Goal: Information Seeking & Learning: Learn about a topic

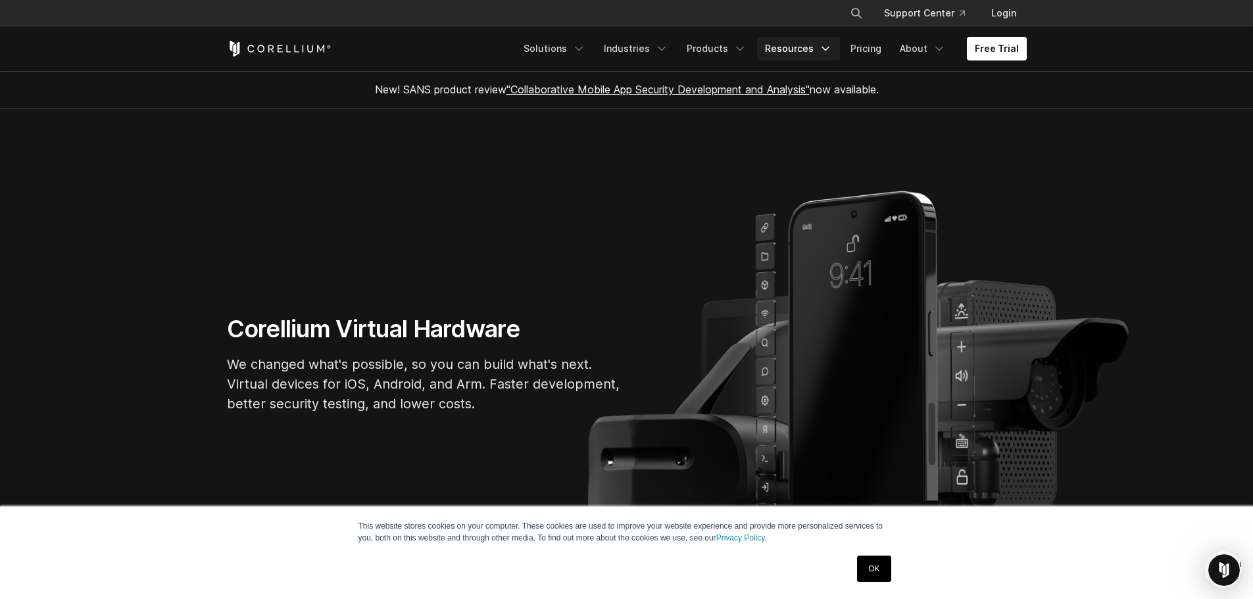
click at [805, 50] on link "Resources" at bounding box center [798, 49] width 83 height 24
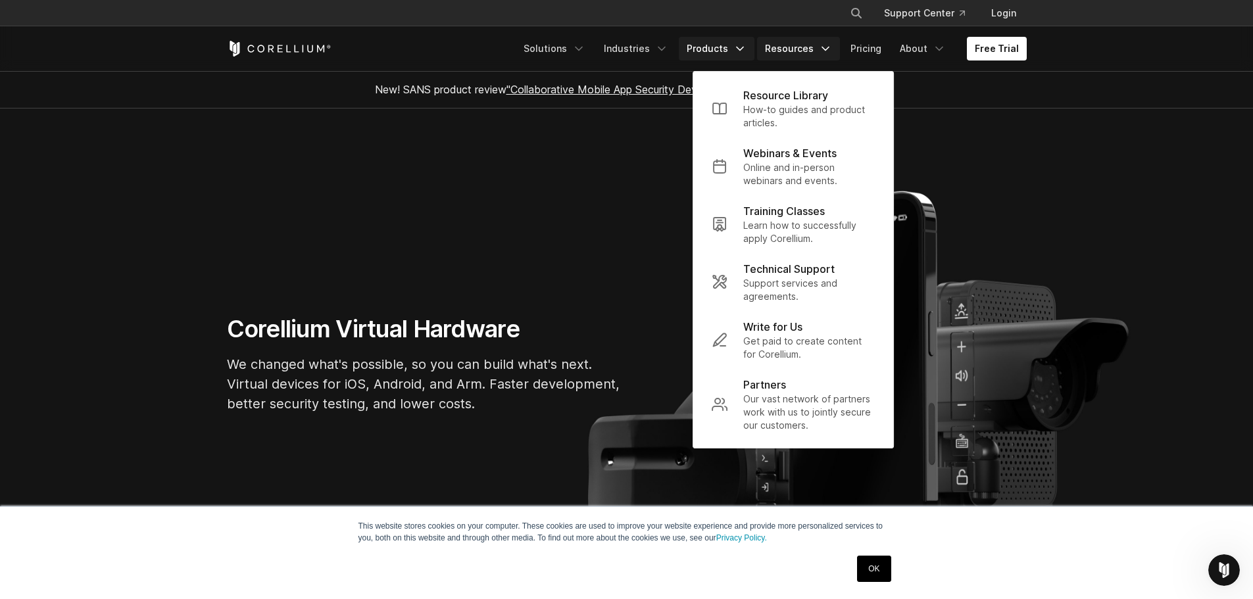
click at [734, 52] on link "Products" at bounding box center [717, 49] width 76 height 24
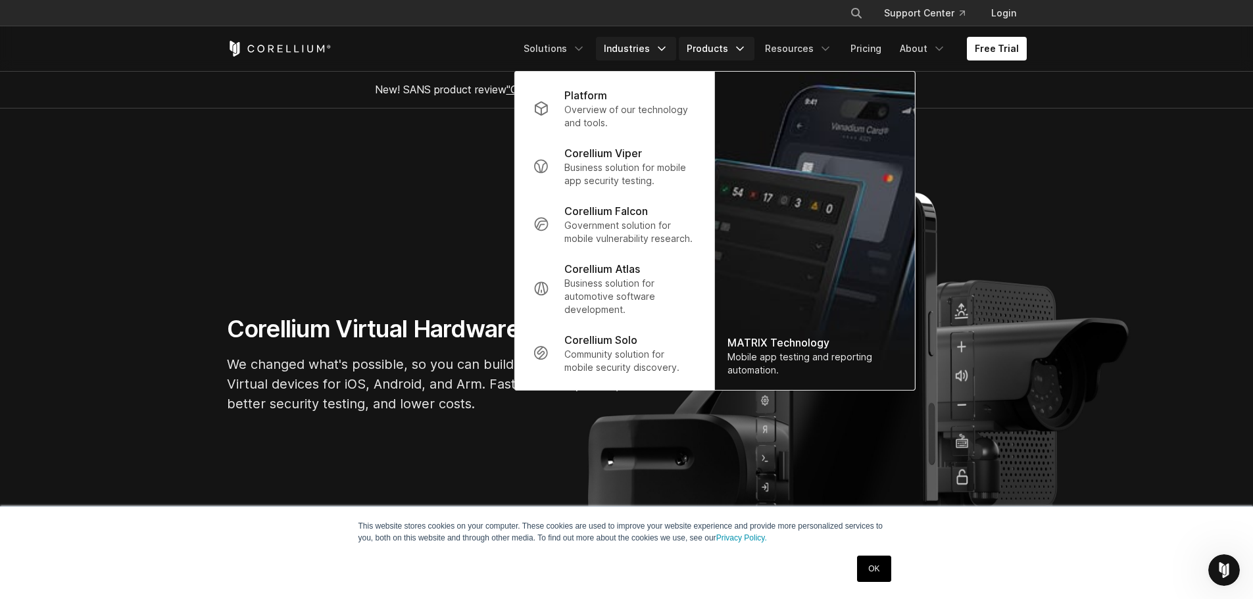
click at [659, 57] on link "Industries" at bounding box center [636, 49] width 80 height 24
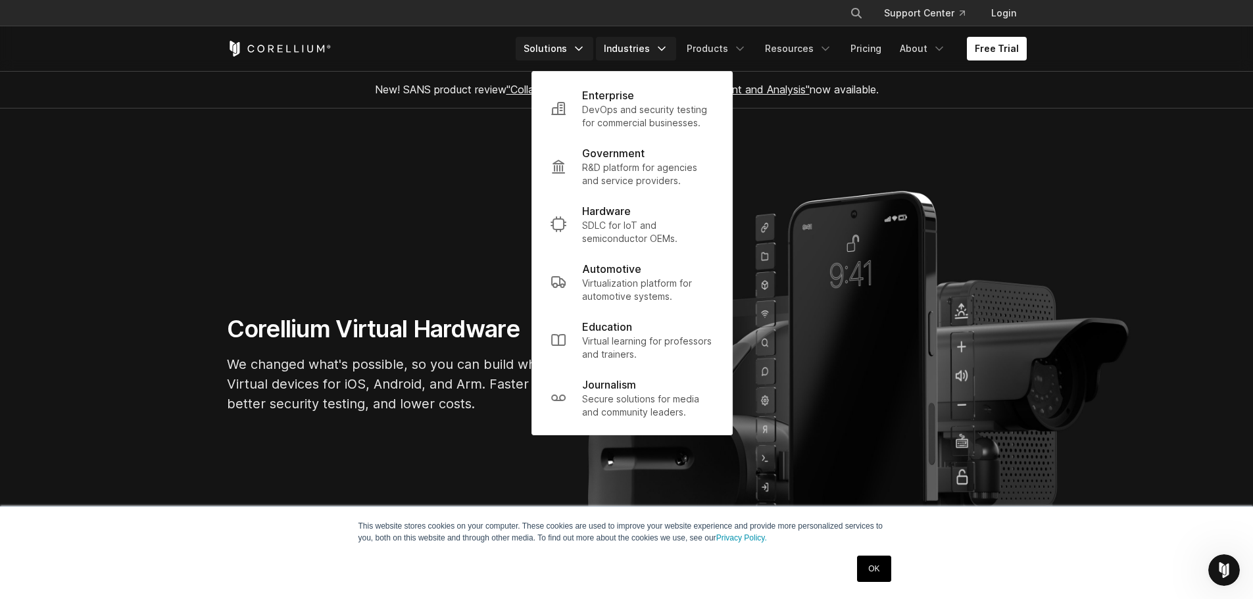
click at [586, 52] on icon "Navigation Menu" at bounding box center [578, 48] width 13 height 13
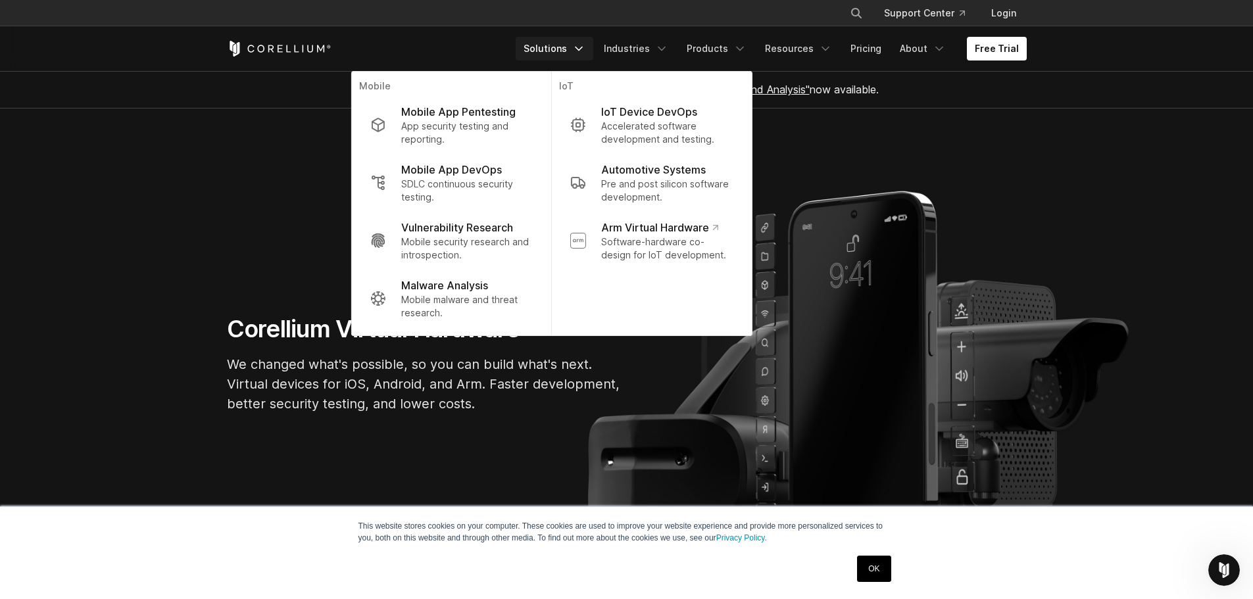
click at [291, 228] on section "Corellium Virtual Hardware We changed what's possible, so you can build what's …" at bounding box center [626, 370] width 1253 height 522
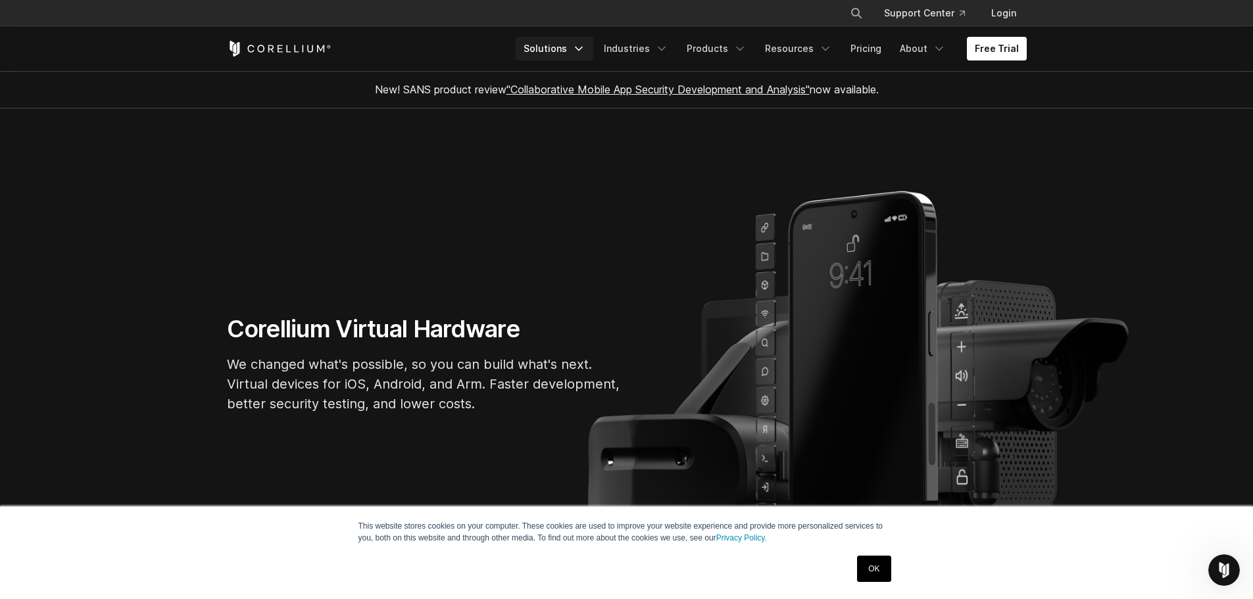
click at [576, 48] on link "Solutions" at bounding box center [555, 49] width 78 height 24
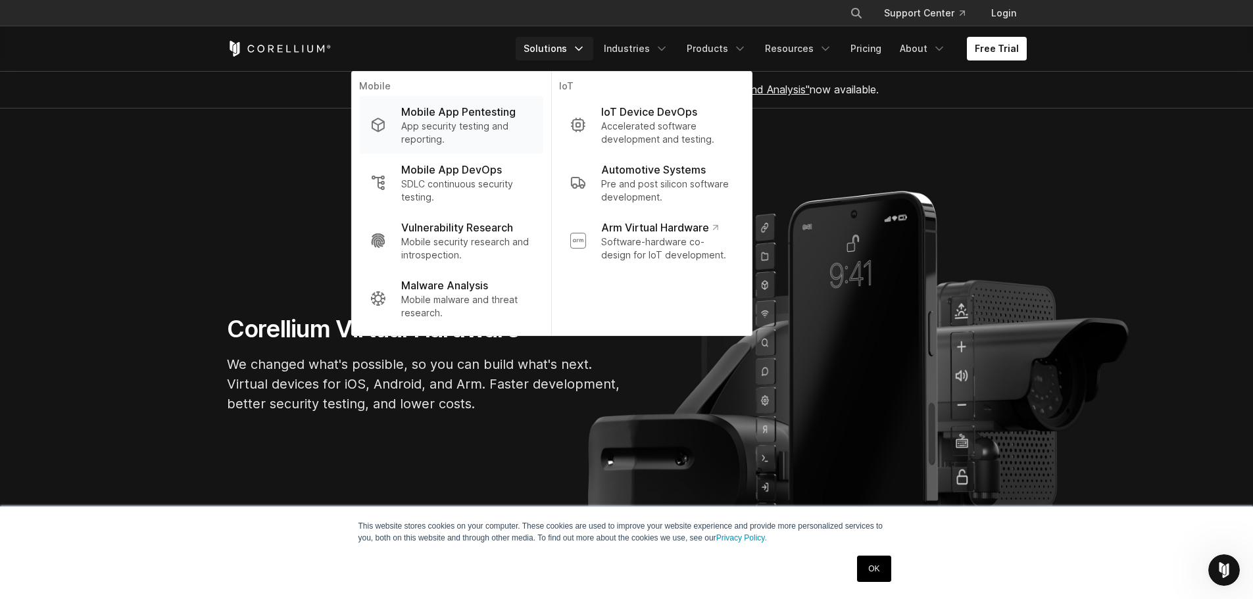
click at [493, 117] on p "Mobile App Pentesting" at bounding box center [458, 112] width 114 height 16
